Goal: Task Accomplishment & Management: Use online tool/utility

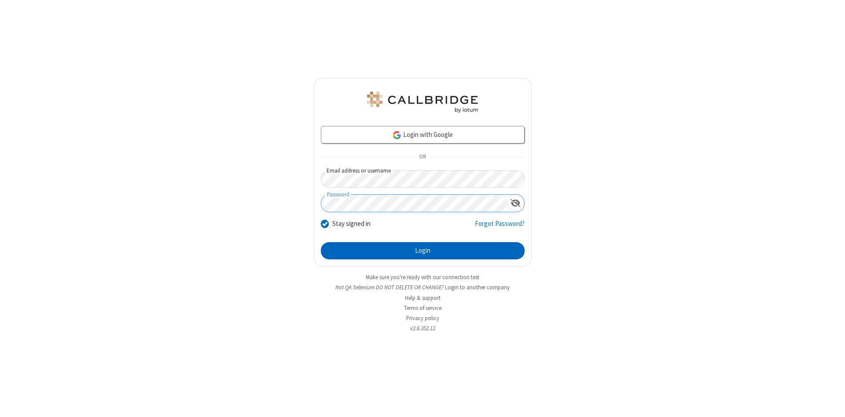
click at [422, 251] on button "Login" at bounding box center [423, 251] width 204 height 18
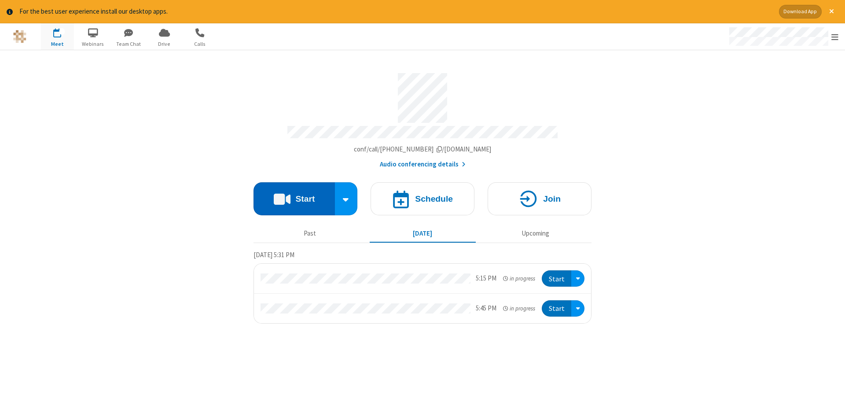
click at [294, 195] on button "Start" at bounding box center [293, 198] width 81 height 33
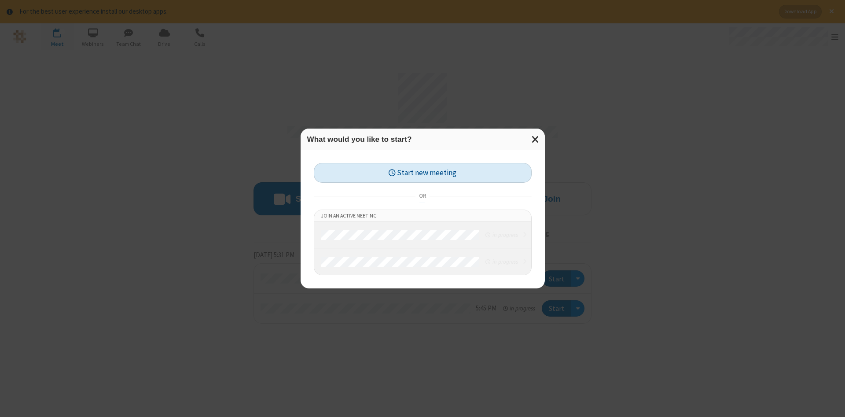
click at [422, 172] on button "Start new meeting" at bounding box center [423, 173] width 218 height 20
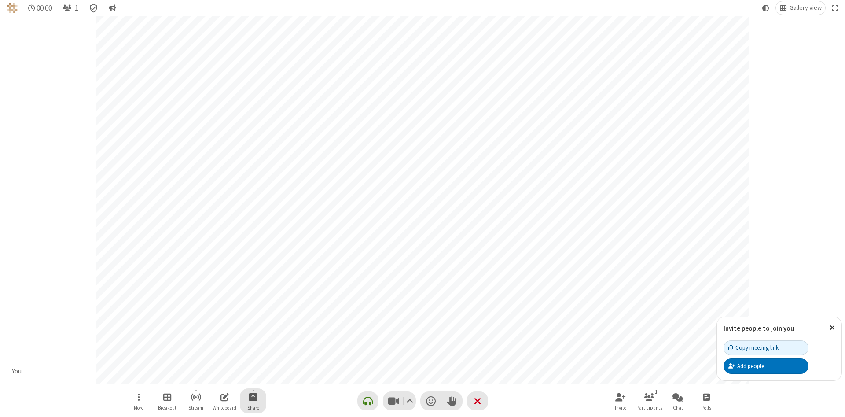
click at [252, 396] on span "Start sharing" at bounding box center [253, 396] width 8 height 11
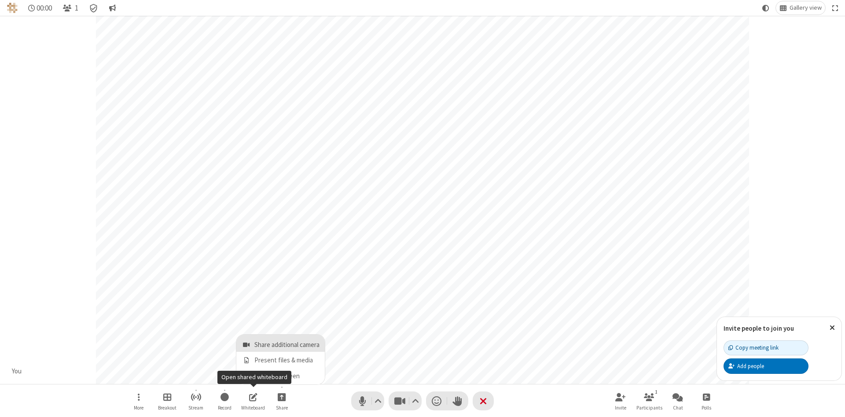
click at [281, 343] on span "Share additional camera" at bounding box center [286, 344] width 65 height 7
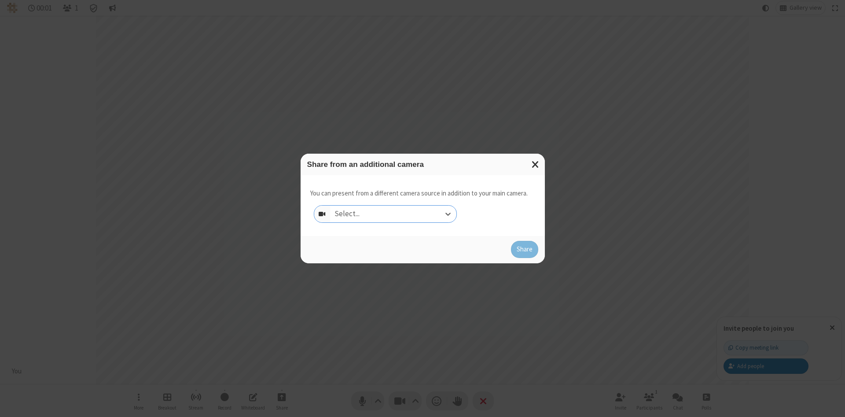
click at [393, 213] on div "Select..." at bounding box center [393, 213] width 126 height 17
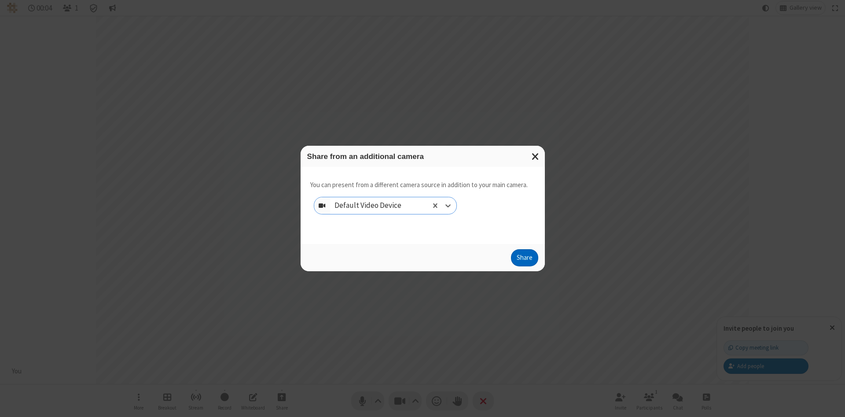
click at [524, 260] on button "Share" at bounding box center [524, 258] width 27 height 18
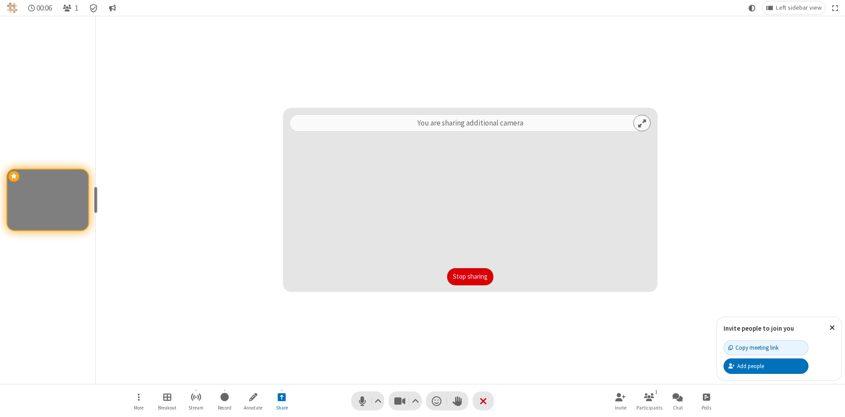
click at [470, 276] on button "Stop sharing" at bounding box center [470, 277] width 46 height 18
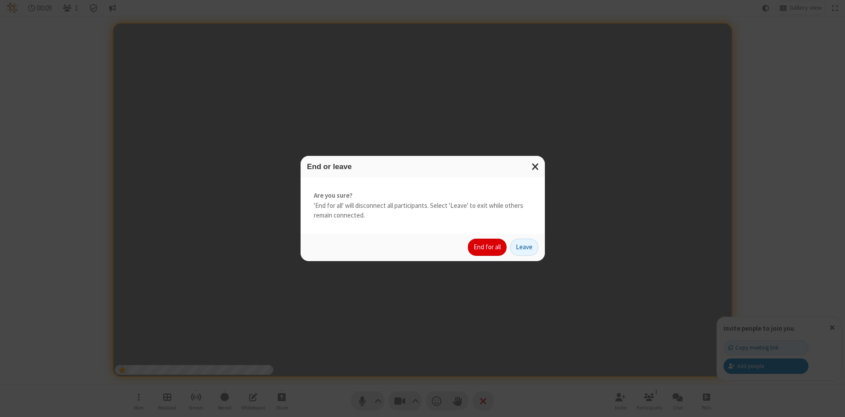
click at [487, 247] on button "End for all" at bounding box center [487, 247] width 39 height 18
